Goal: Task Accomplishment & Management: Manage account settings

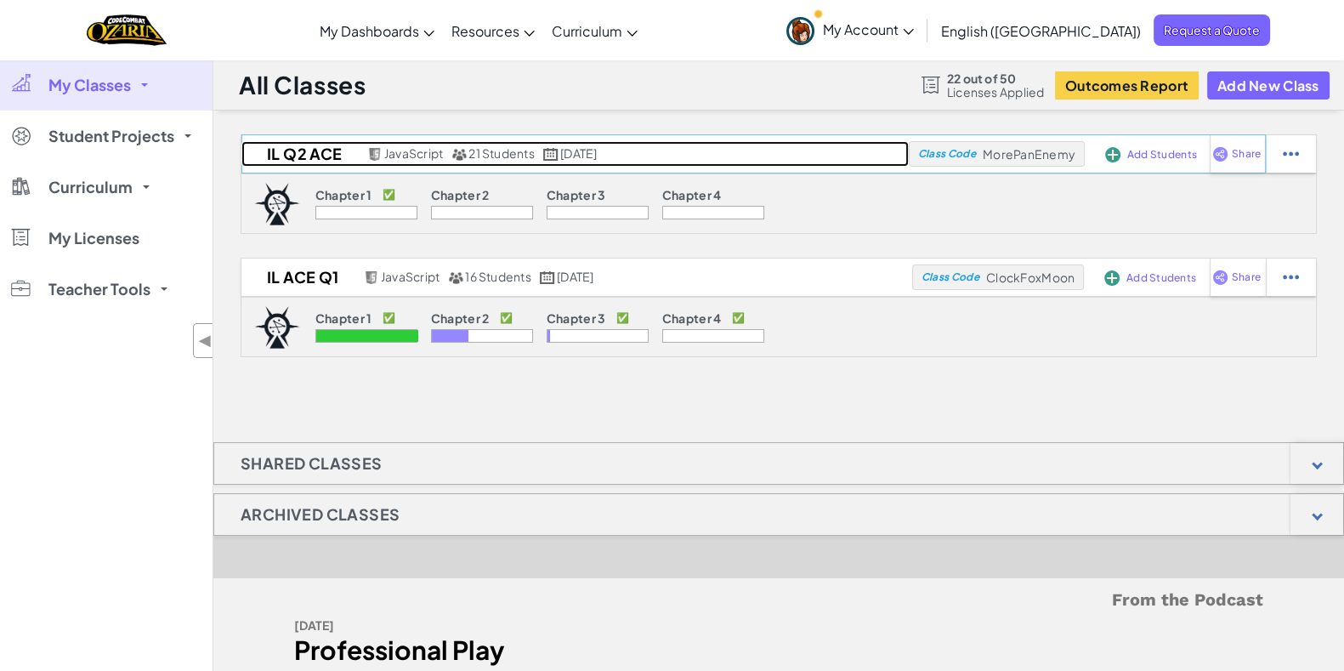
click at [289, 152] on h2 "IL Q2 ACE" at bounding box center [302, 153] width 122 height 25
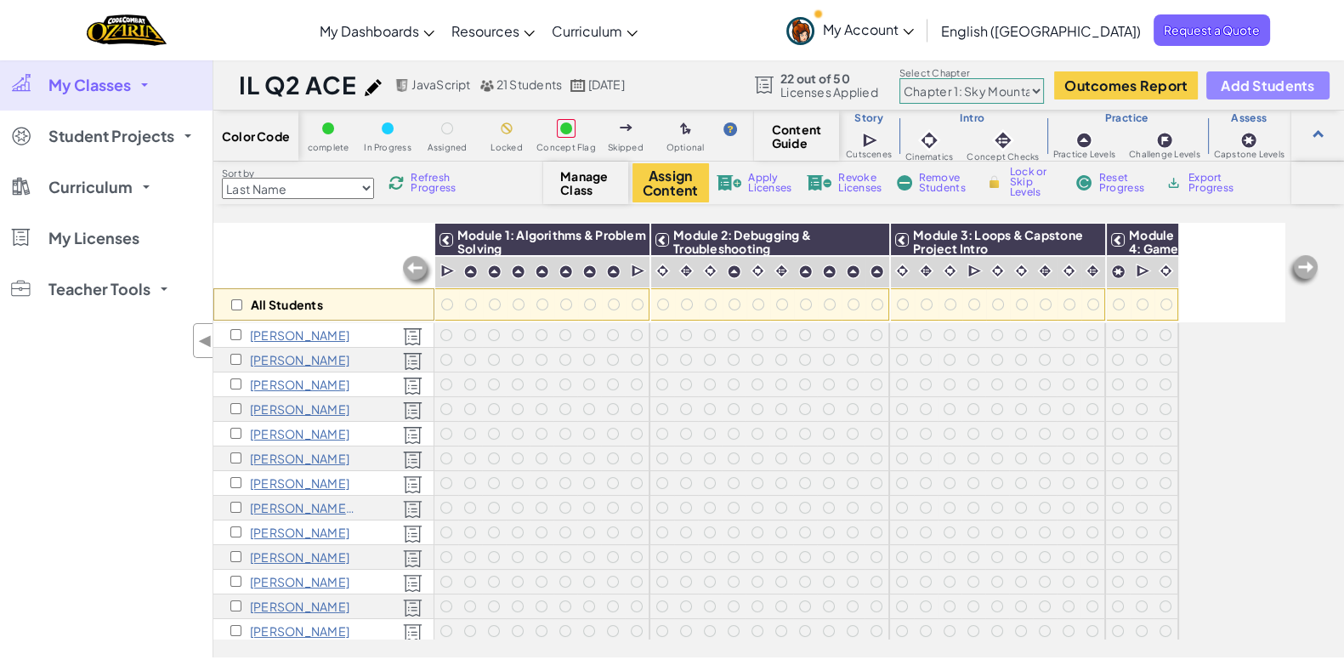
click at [1262, 75] on button "Add Students" at bounding box center [1267, 85] width 122 height 28
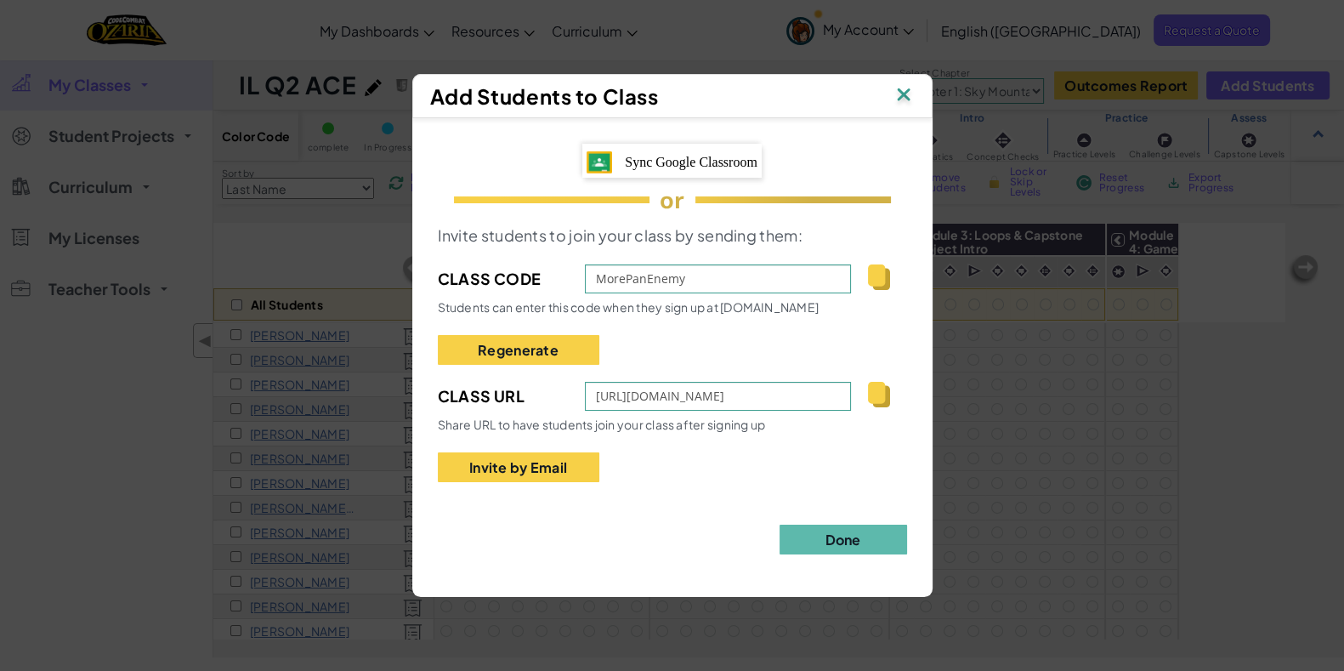
click at [703, 155] on span "Sync Google Classroom" at bounding box center [691, 162] width 133 height 14
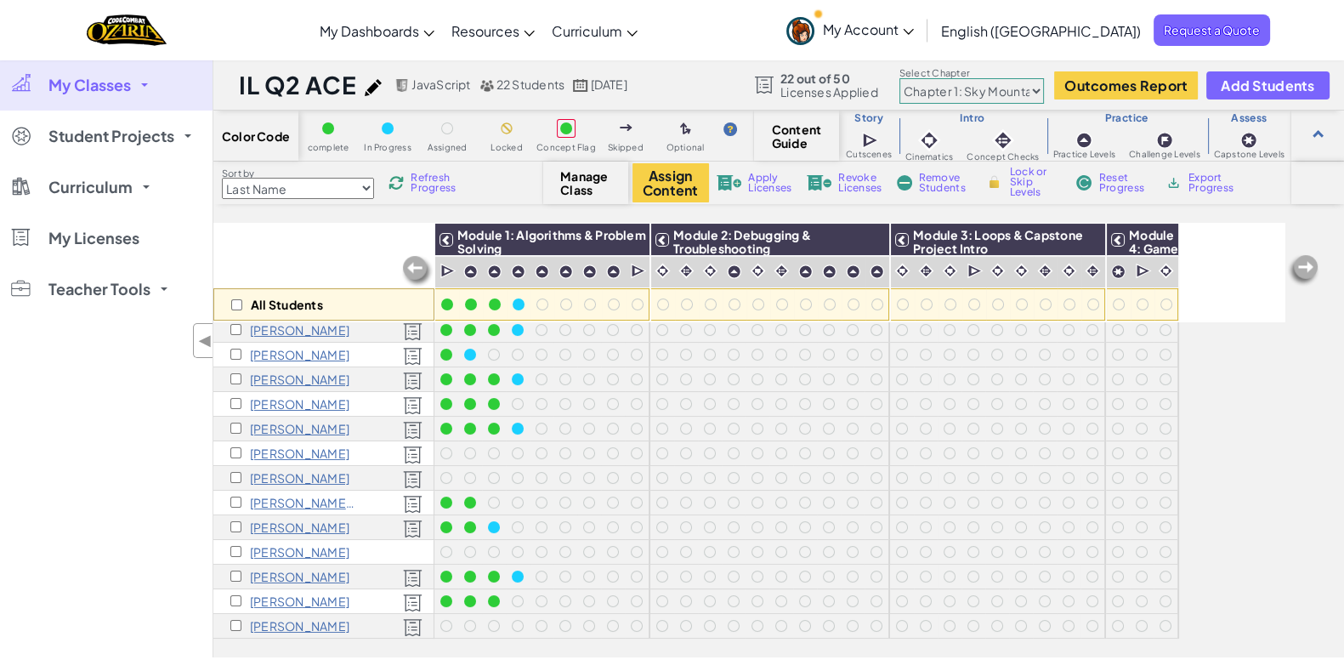
scroll to position [241, 0]
click at [234, 546] on input "checkbox" at bounding box center [235, 551] width 11 height 11
checkbox input "true"
click at [762, 178] on span "Apply Licenses" at bounding box center [769, 183] width 43 height 20
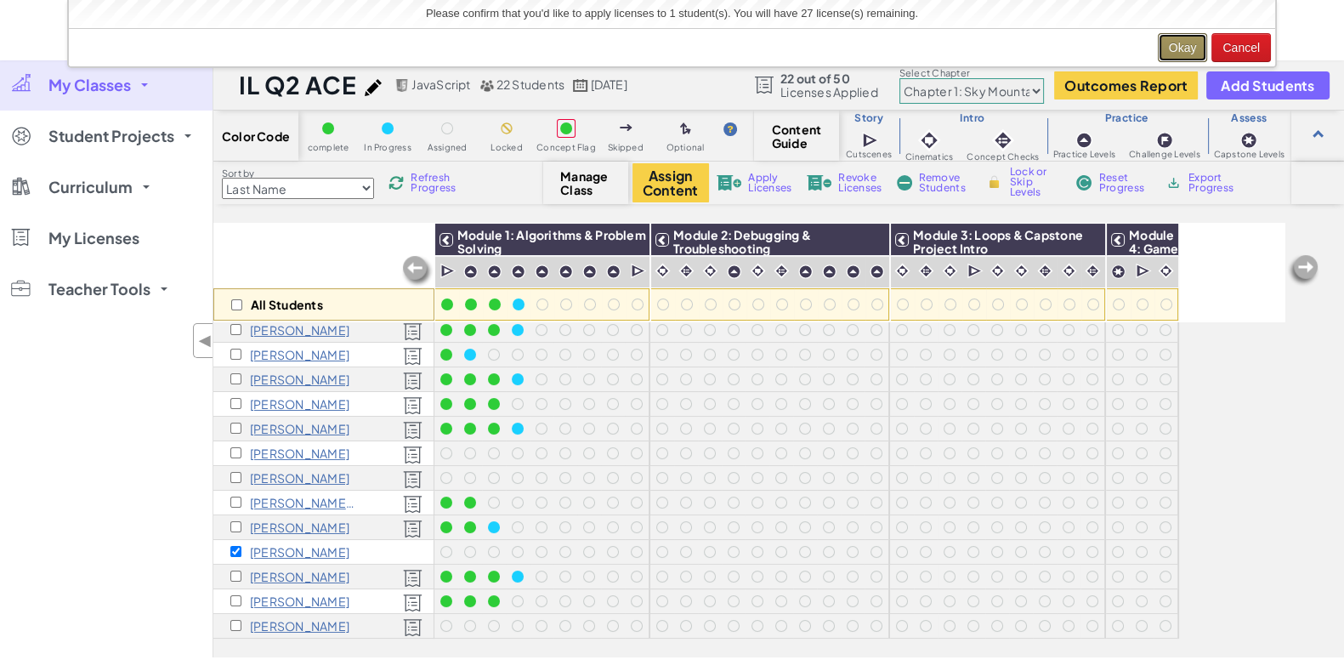
click at [1181, 44] on button "Okay" at bounding box center [1183, 47] width 50 height 29
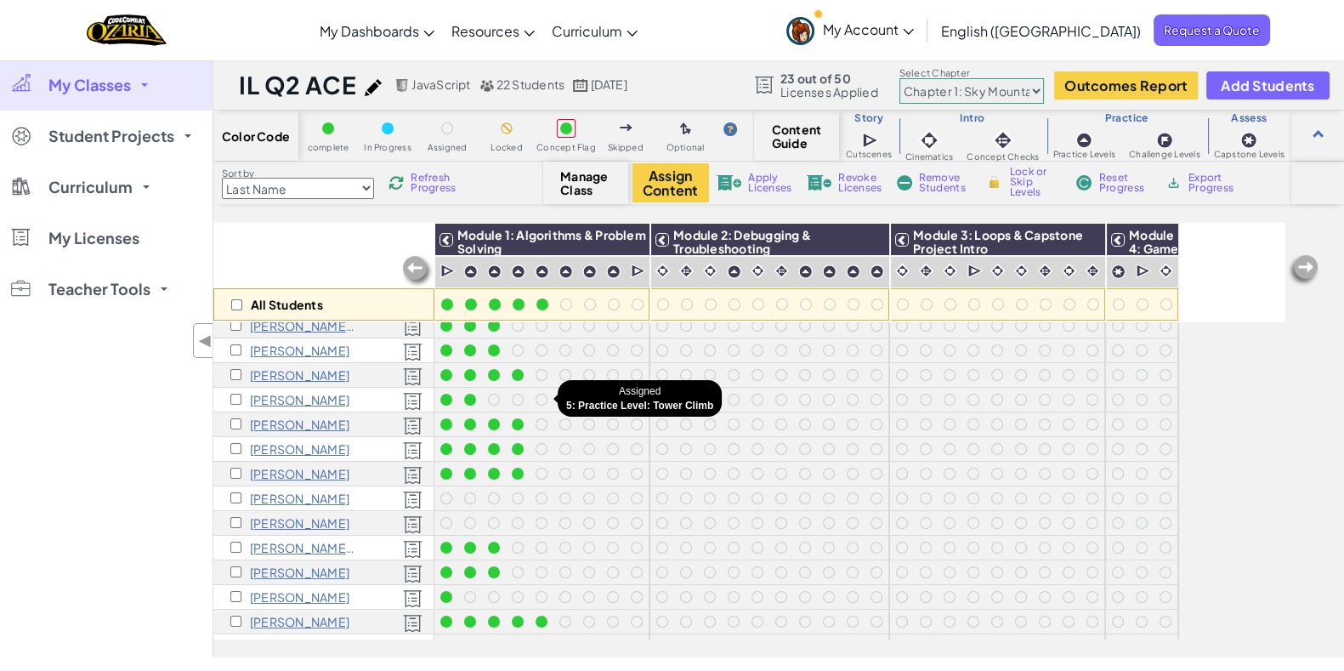
scroll to position [189, 0]
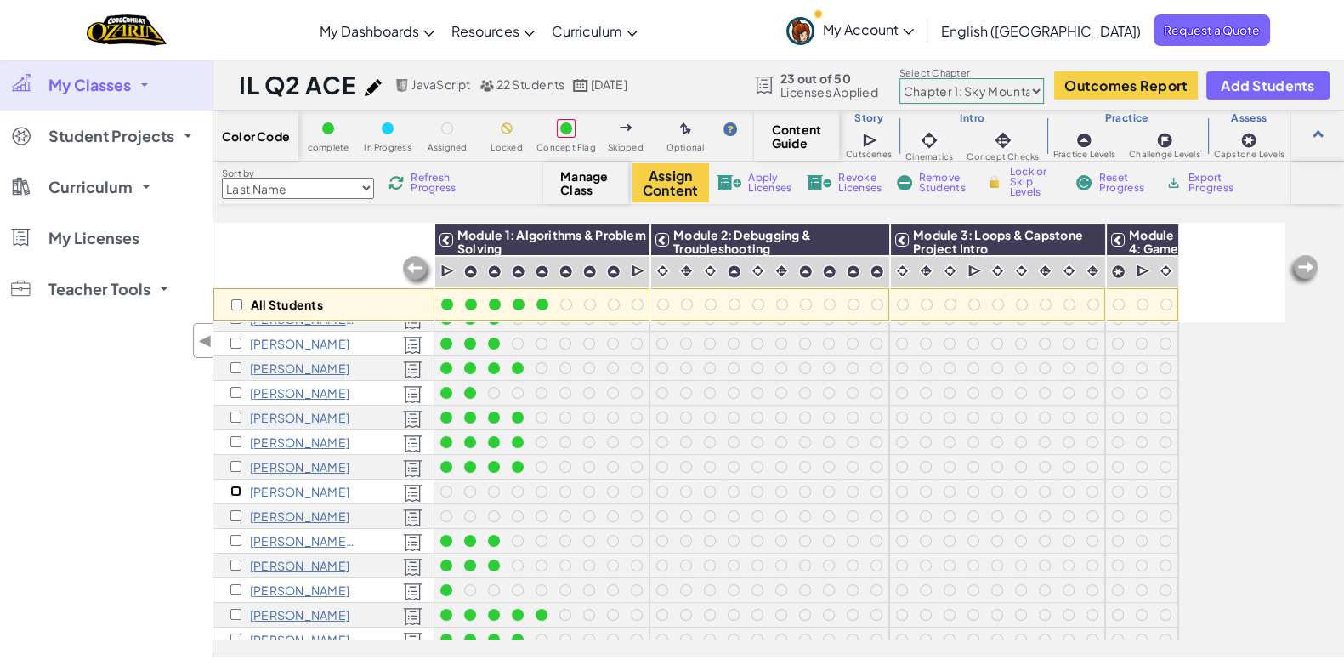
click at [233, 490] on input "checkbox" at bounding box center [235, 490] width 11 height 11
checkbox input "true"
click at [235, 516] on input "checkbox" at bounding box center [235, 515] width 11 height 11
checkbox input "true"
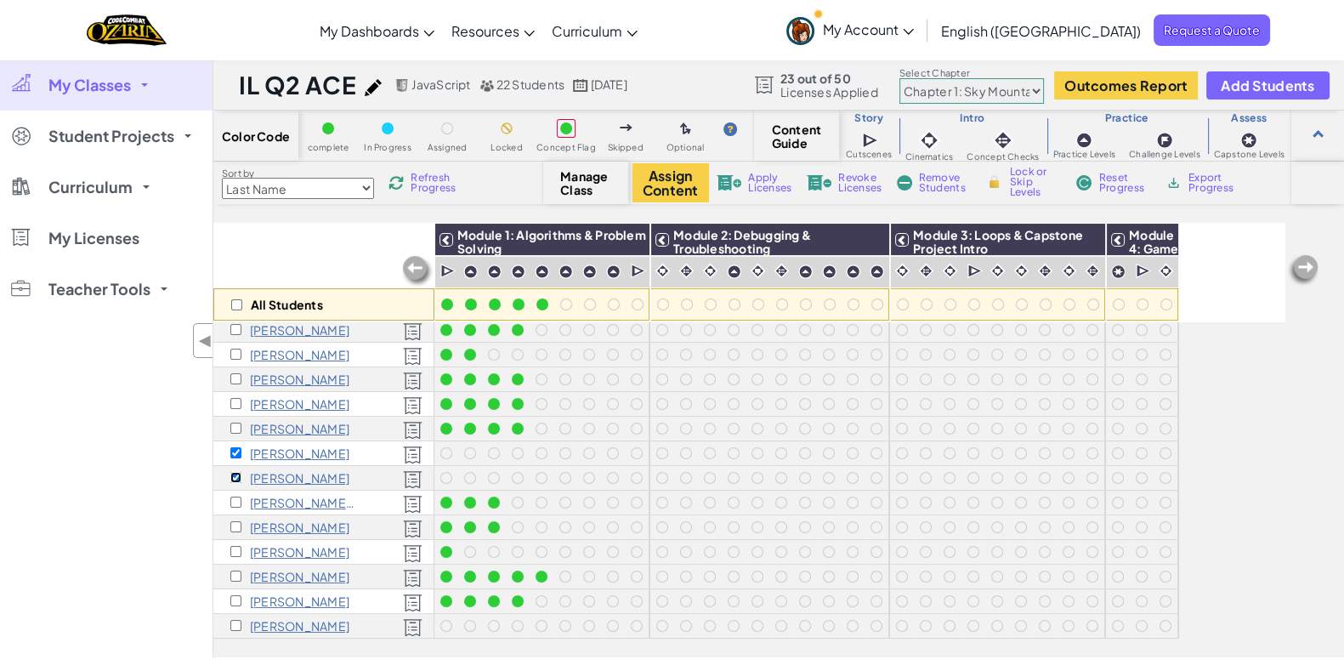
scroll to position [241, 0]
click at [234, 620] on input "checkbox" at bounding box center [235, 625] width 11 height 11
checkbox input "true"
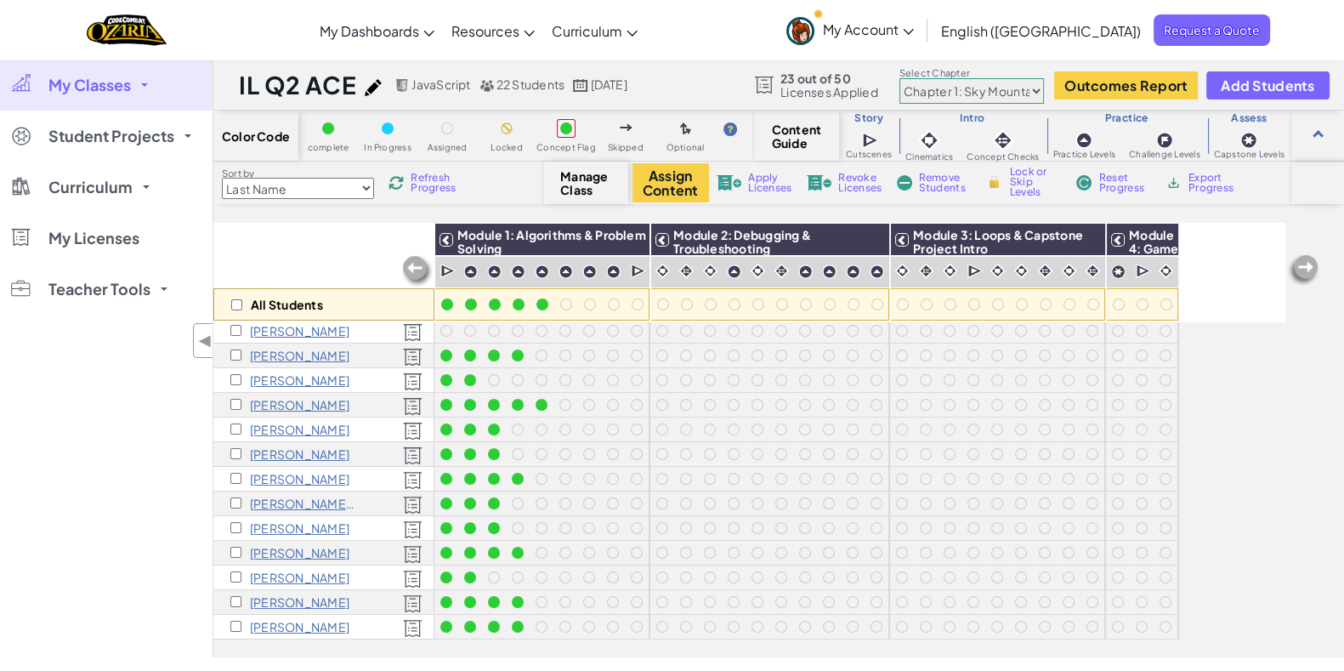
scroll to position [0, 0]
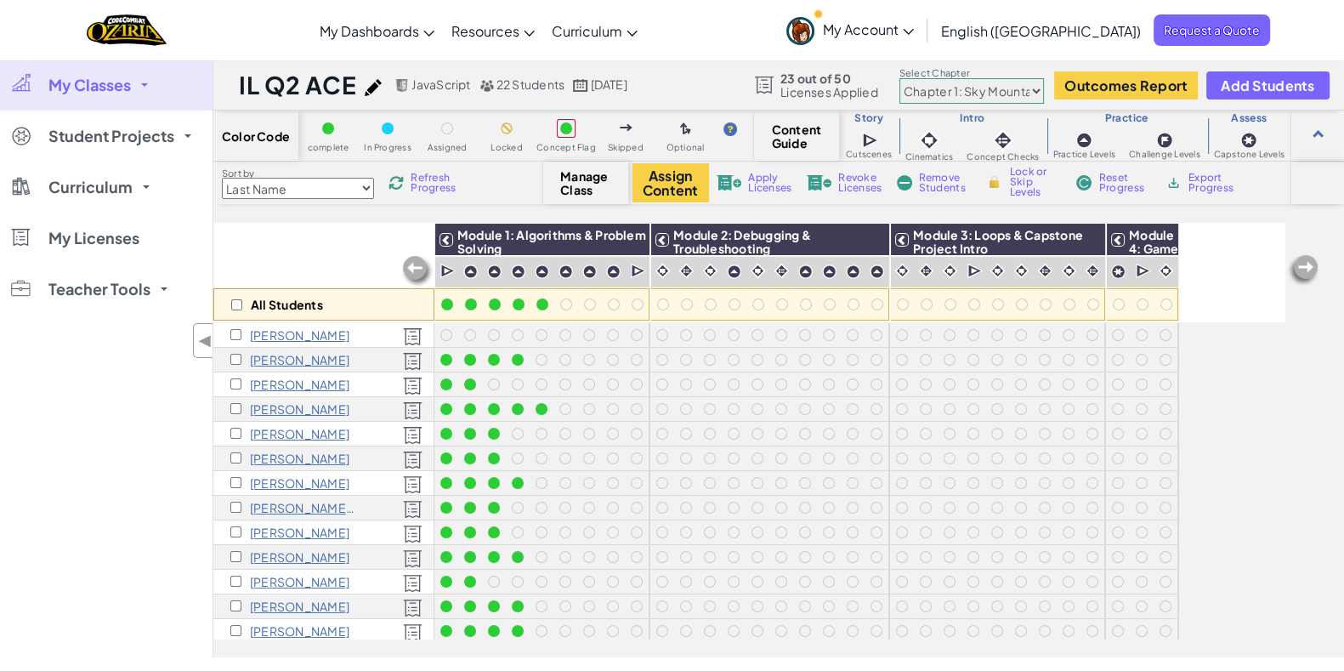
click at [858, 185] on span "Revoke Licenses" at bounding box center [859, 183] width 43 height 20
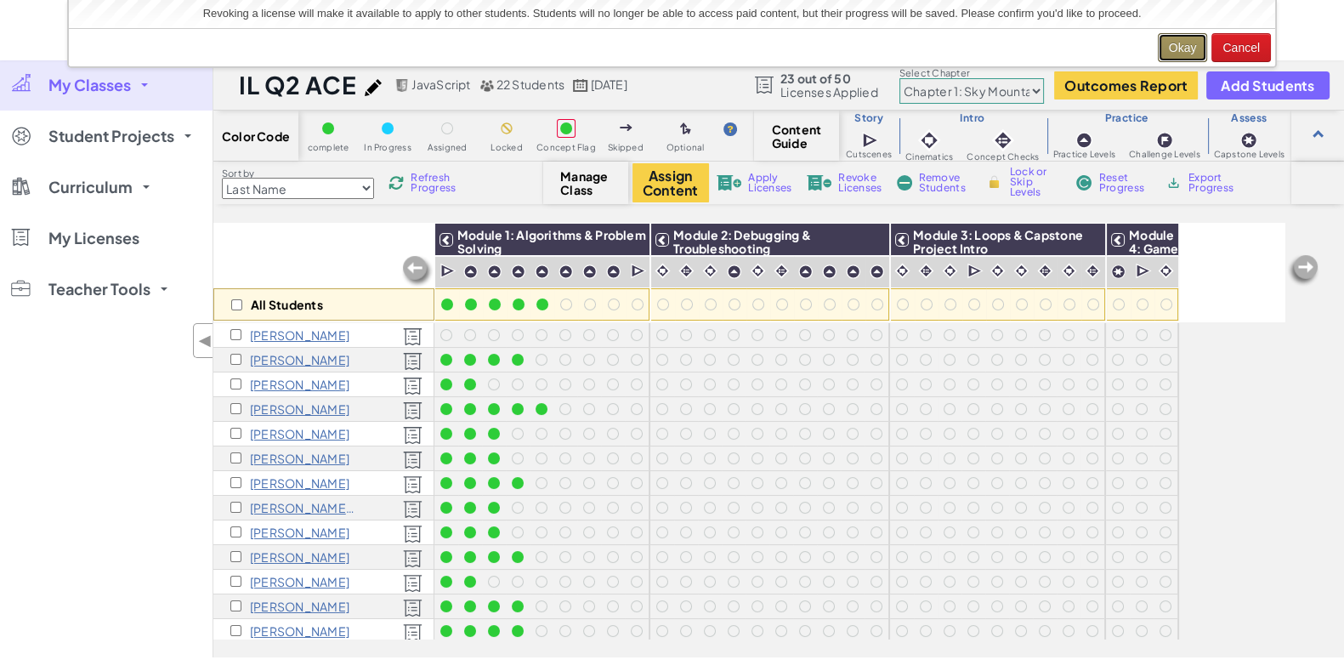
click at [1181, 44] on button "Okay" at bounding box center [1183, 47] width 50 height 29
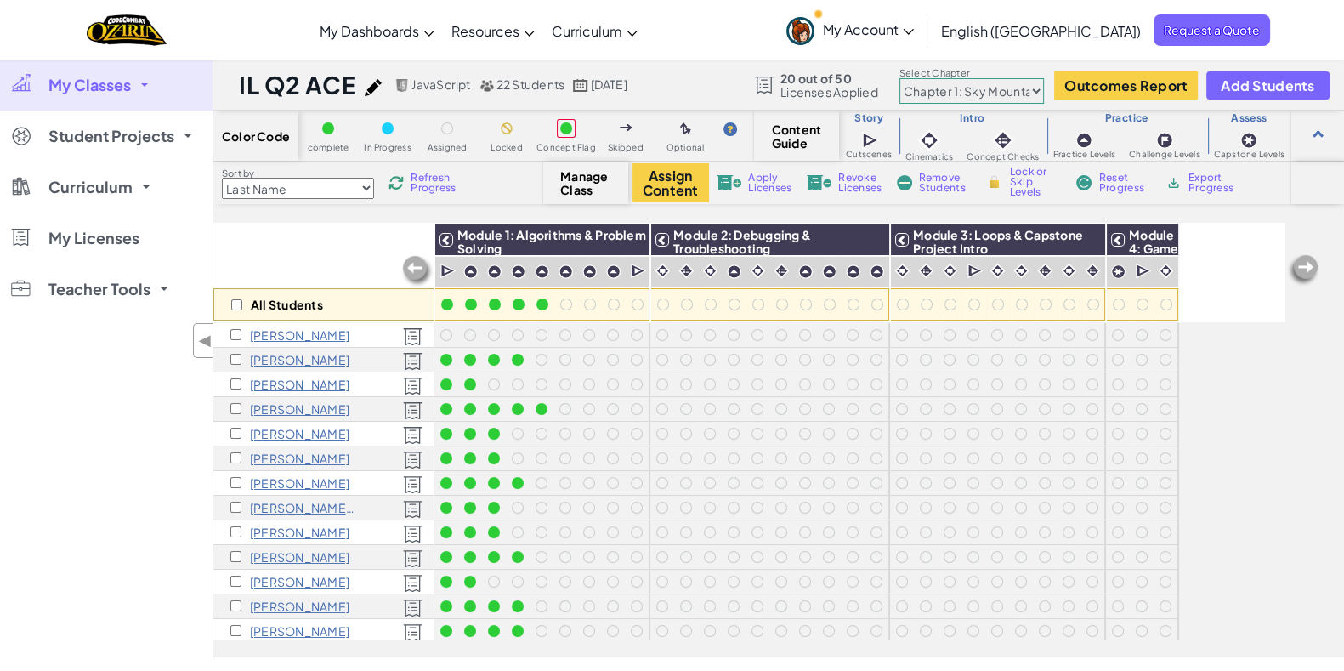
click at [935, 184] on span "Remove Students" at bounding box center [944, 183] width 51 height 20
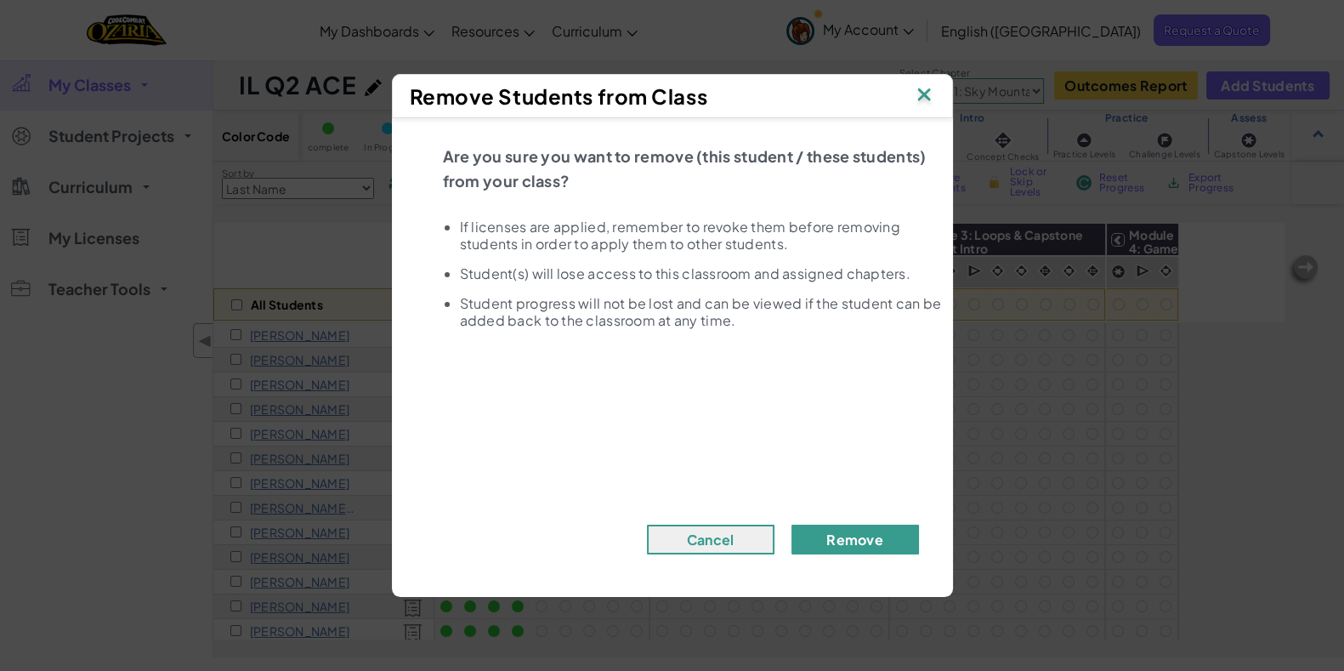
click at [858, 535] on button "Remove" at bounding box center [854, 539] width 127 height 30
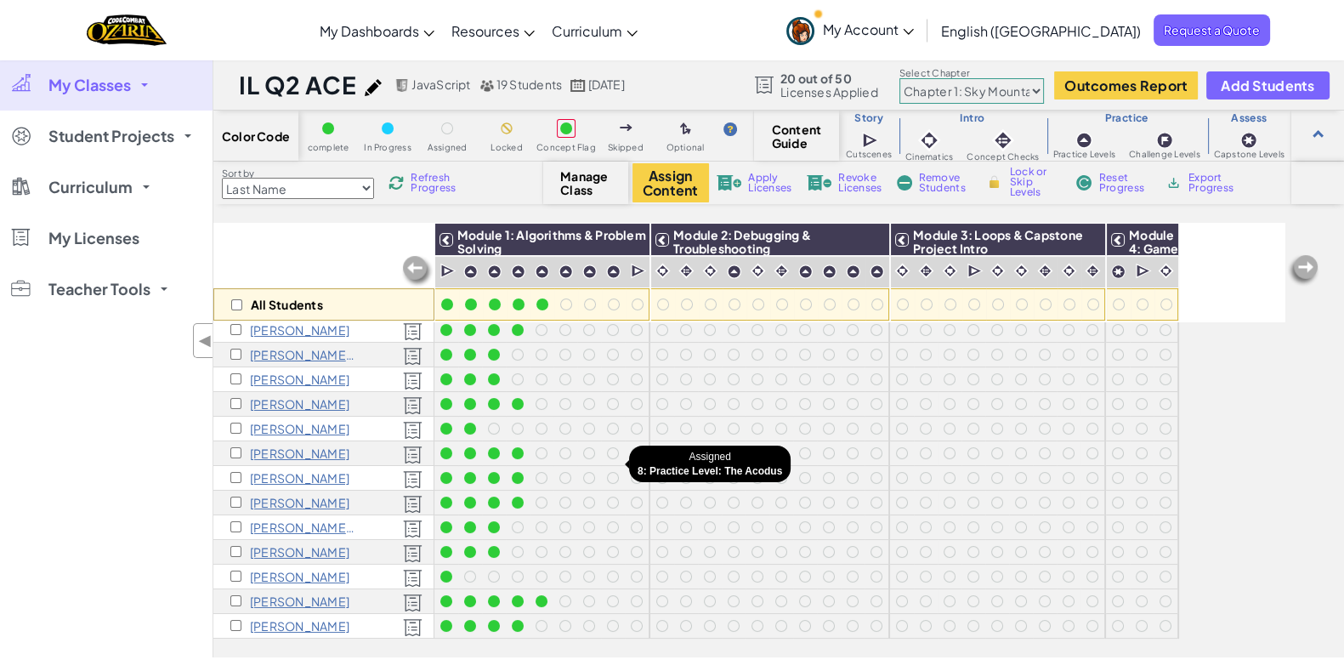
scroll to position [165, 0]
